Goal: Task Accomplishment & Management: Use online tool/utility

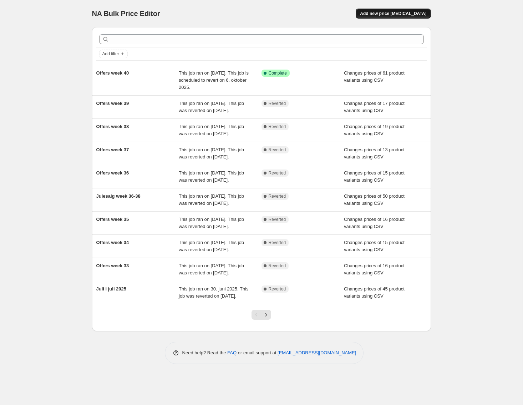
click at [415, 13] on span "Add new price [MEDICAL_DATA]" at bounding box center [393, 14] width 66 height 6
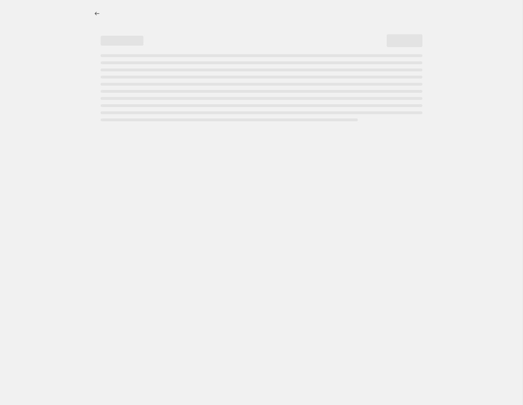
select select "percentage"
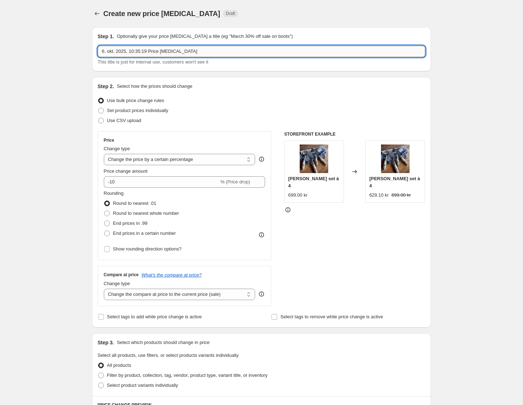
click at [228, 53] on input "6. okt. 2025, 10:35:19 Price [MEDICAL_DATA]" at bounding box center [261, 51] width 327 height 11
drag, startPoint x: 193, startPoint y: 53, endPoint x: -80, endPoint y: 42, distance: 273.4
click at [98, 46] on input "6. okt. 2025, 10:35:19 Price [MEDICAL_DATA]" at bounding box center [261, 51] width 327 height 11
type input "Offers week 41"
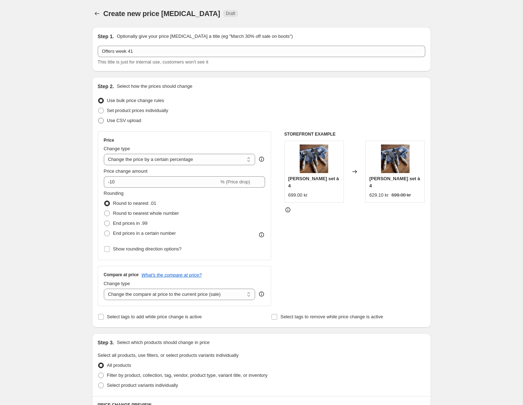
click at [107, 121] on label "Use CSV upload" at bounding box center [120, 121] width 44 height 10
click at [98, 118] on input "Use CSV upload" at bounding box center [98, 118] width 0 height 0
radio input "true"
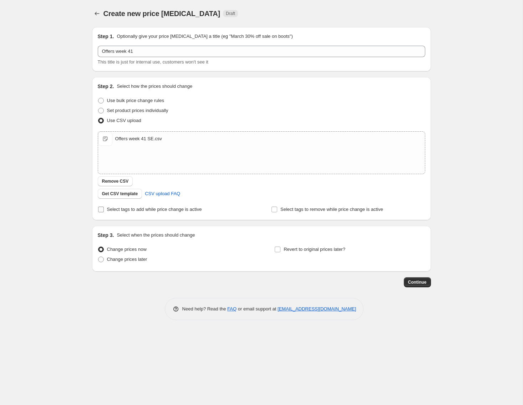
click at [101, 211] on input "Select tags to add while price change is active" at bounding box center [101, 209] width 6 height 6
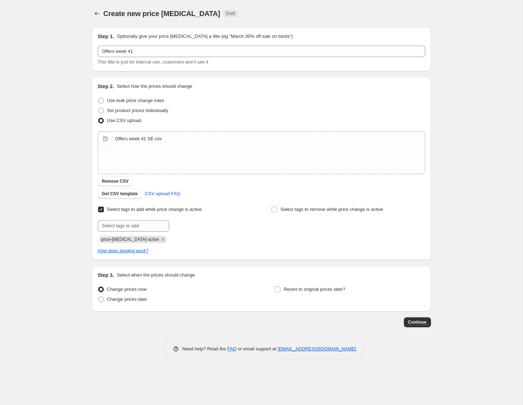
drag, startPoint x: 102, startPoint y: 210, endPoint x: 106, endPoint y: 209, distance: 4.0
click at [102, 210] on input "Select tags to add while price change is active" at bounding box center [101, 209] width 6 height 6
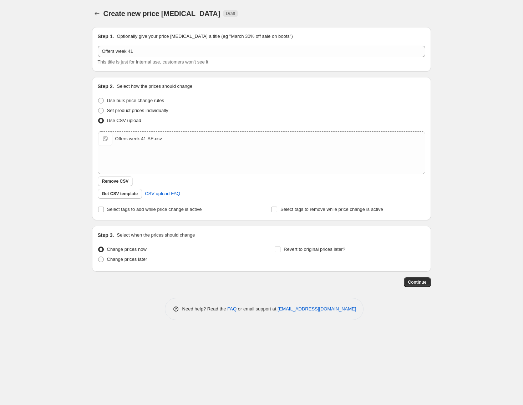
click at [97, 210] on div "Step 2. Select how the prices should change Use bulk price change rules Set pro…" at bounding box center [261, 148] width 339 height 143
click at [100, 210] on input "Select tags to add while price change is active" at bounding box center [101, 209] width 6 height 6
checkbox input "true"
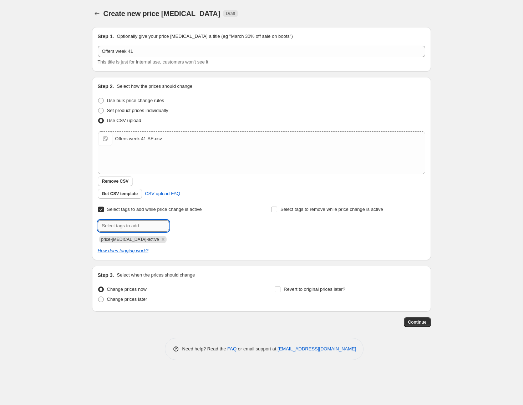
click at [137, 226] on input "text" at bounding box center [133, 225] width 71 height 11
type input "campaign_weekly"
click at [138, 237] on span "price-[MEDICAL_DATA]-active" at bounding box center [130, 239] width 58 height 5
click at [195, 225] on span "campaign_wee..." at bounding box center [201, 225] width 34 height 5
drag, startPoint x: 101, startPoint y: 301, endPoint x: 114, endPoint y: 304, distance: 13.5
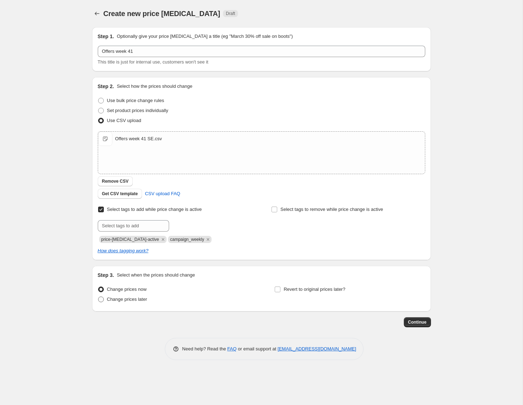
click at [102, 301] on span at bounding box center [101, 299] width 6 height 6
drag, startPoint x: 279, startPoint y: 290, endPoint x: 205, endPoint y: 299, distance: 74.4
click at [278, 290] on input "Revert to original prices later?" at bounding box center [278, 289] width 6 height 6
checkbox input "true"
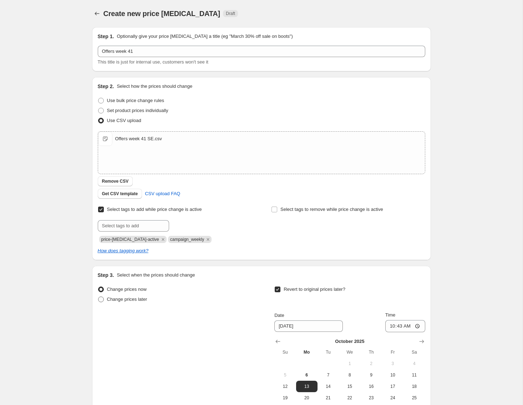
click at [103, 300] on span at bounding box center [101, 299] width 6 height 6
click at [98, 297] on input "Change prices later" at bounding box center [98, 296] width 0 height 0
radio input "true"
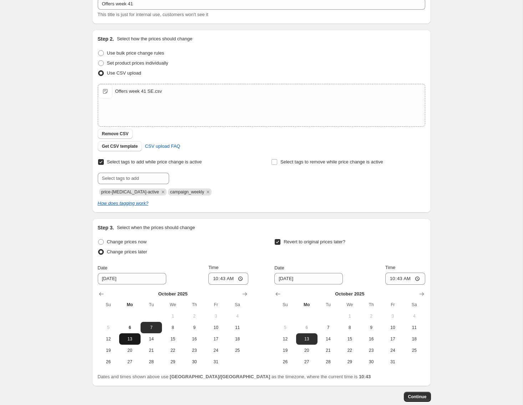
scroll to position [48, 0]
click at [128, 330] on button "6" at bounding box center [129, 326] width 21 height 11
type input "[DATE]"
click at [236, 278] on input "10:43" at bounding box center [228, 278] width 40 height 12
type input "15:00"
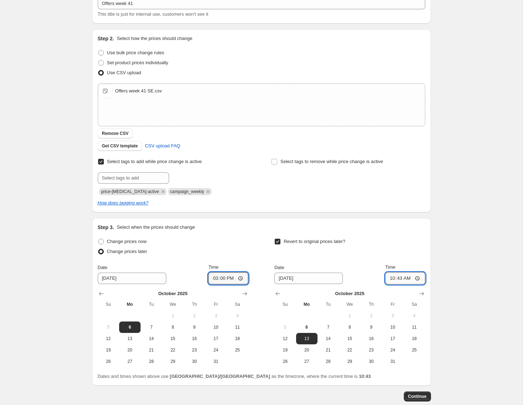
click at [408, 278] on input "10:43" at bounding box center [405, 278] width 40 height 12
type input "14:55"
click at [421, 395] on span "Continue" at bounding box center [417, 396] width 19 height 6
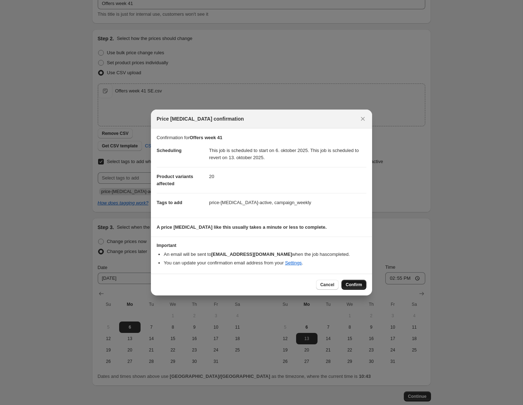
click at [347, 285] on span "Confirm" at bounding box center [354, 285] width 16 height 6
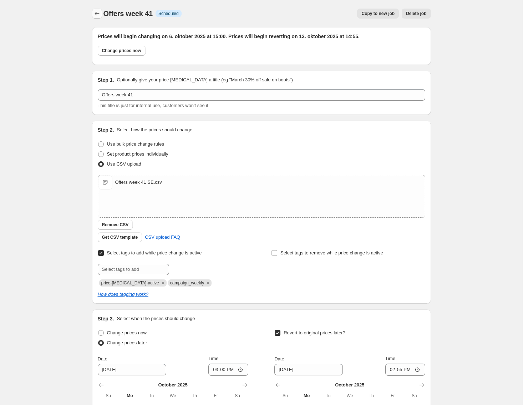
click at [98, 15] on icon "Price change jobs" at bounding box center [96, 13] width 7 height 7
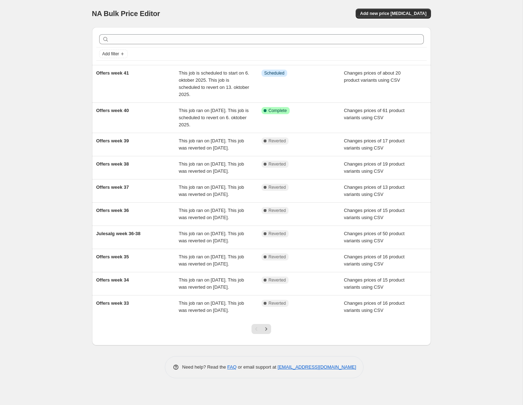
scroll to position [0, 0]
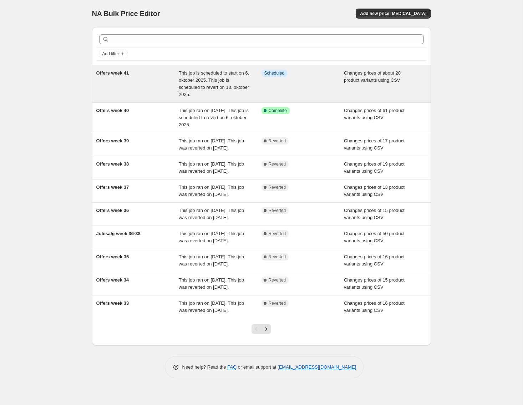
click at [233, 75] on span "This job is scheduled to start on 6. oktober 2025. This job is scheduled to rev…" at bounding box center [214, 83] width 70 height 27
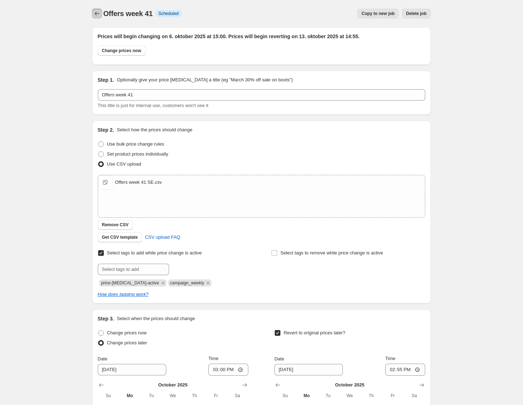
click at [98, 14] on icon "Price change jobs" at bounding box center [96, 13] width 7 height 7
